Goal: Find contact information: Find contact information

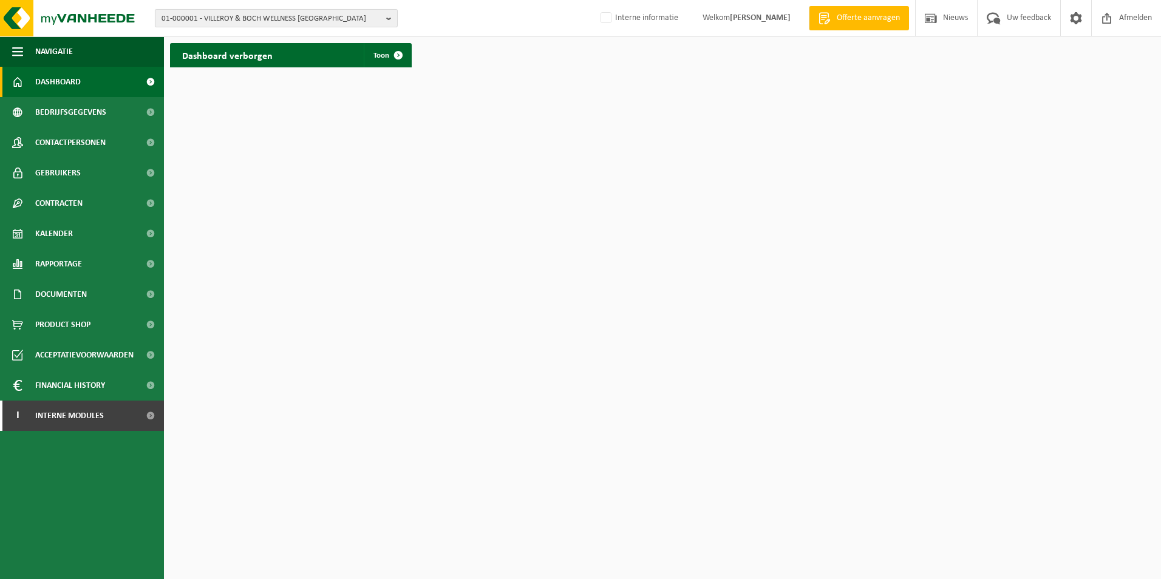
click at [272, 18] on span "01-000001 - VILLEROY & BOCH WELLNESS NV" at bounding box center [272, 19] width 220 height 18
paste input "10-839128"
type input "10-839128"
click at [255, 55] on strong "10-839128 - DENTIS RECYCLING ITALY S.R.L." at bounding box center [231, 55] width 139 height 9
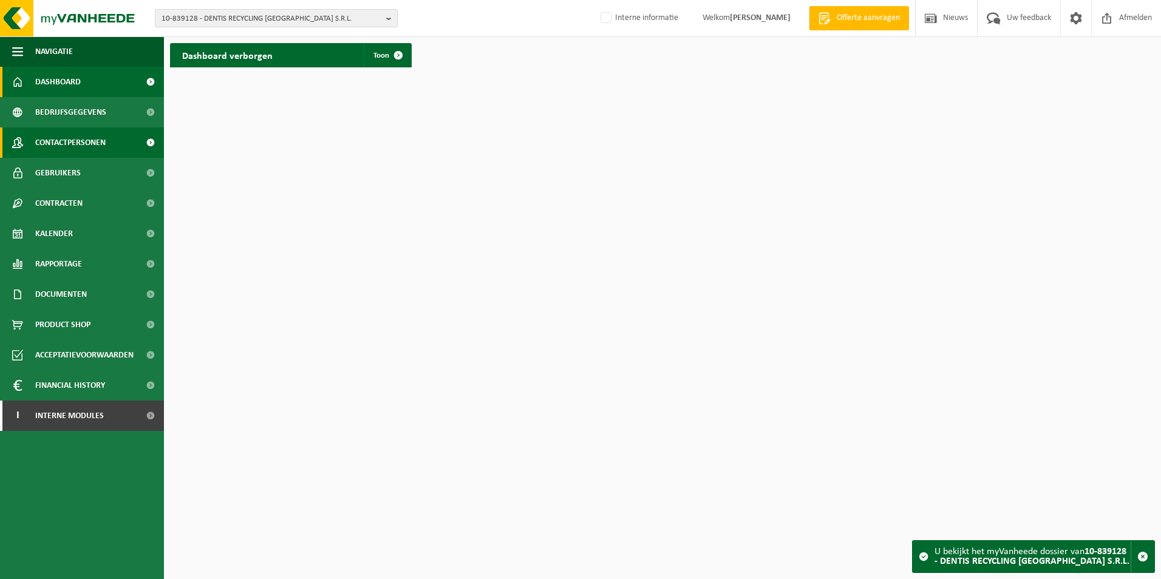
click at [73, 138] on span "Contactpersonen" at bounding box center [70, 143] width 70 height 30
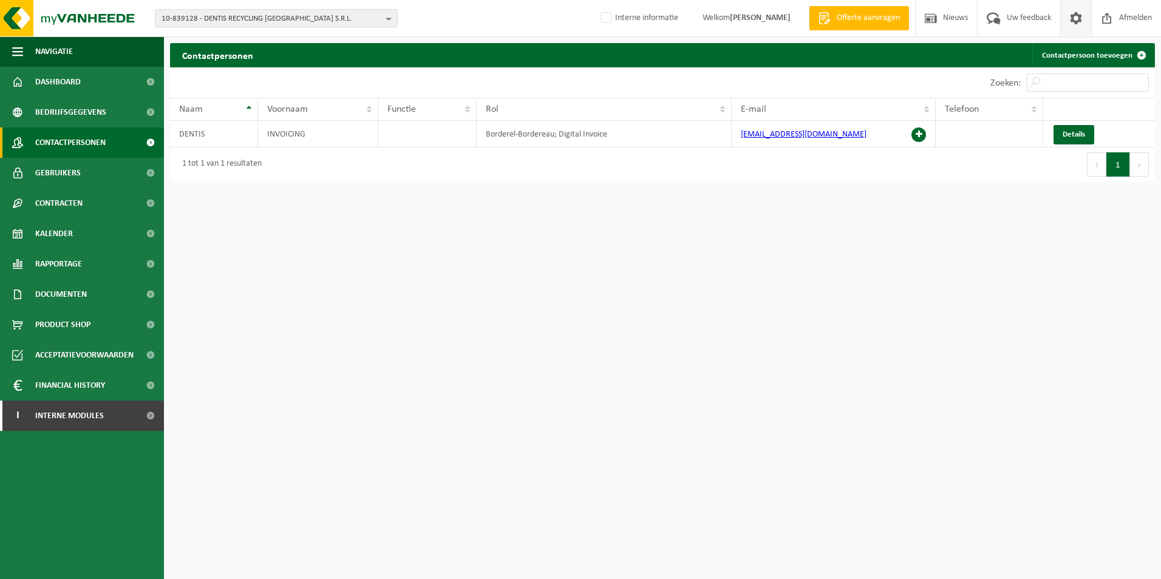
click at [1071, 19] on span at bounding box center [1076, 18] width 18 height 36
